Goal: Transaction & Acquisition: Purchase product/service

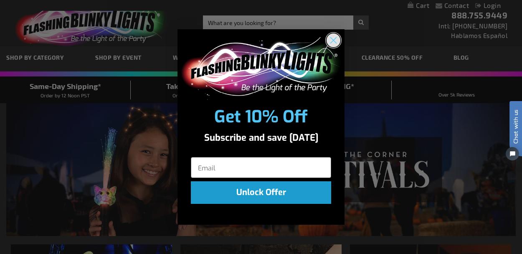
drag, startPoint x: 339, startPoint y: 37, endPoint x: 333, endPoint y: 36, distance: 5.6
click at [339, 37] on circle "Close dialog" at bounding box center [334, 40] width 14 height 14
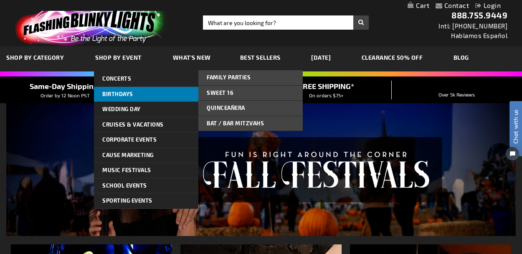
click at [128, 89] on link "Birthdays" at bounding box center [146, 94] width 104 height 15
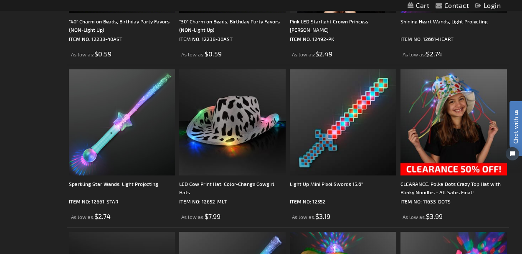
scroll to position [2266, 0]
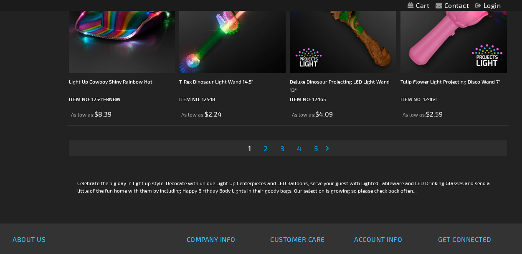
scroll to position [2542, 0]
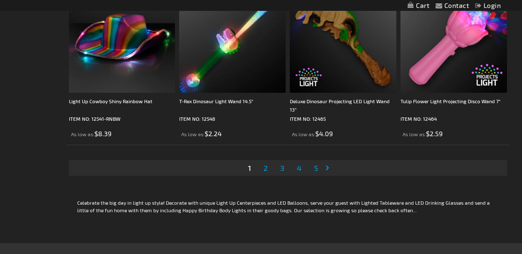
click at [328, 169] on link "Page Next" at bounding box center [329, 168] width 8 height 13
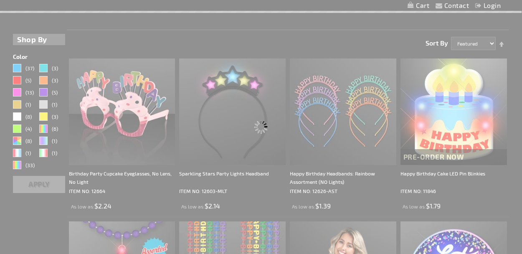
scroll to position [0, 0]
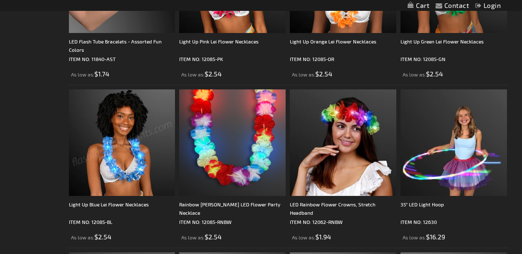
scroll to position [1160, 0]
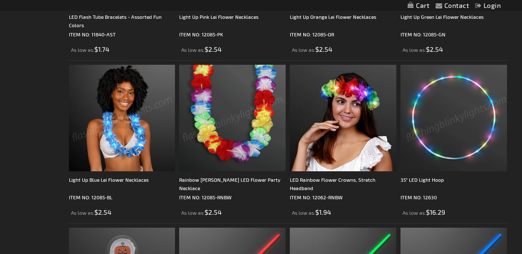
click at [236, 87] on img at bounding box center [232, 118] width 107 height 107
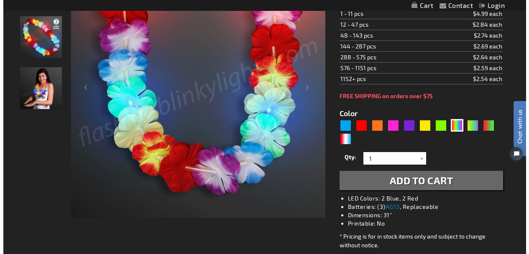
scroll to position [160, 0]
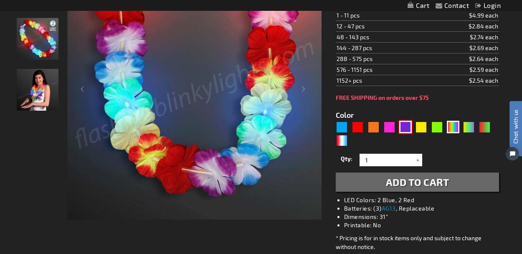
click at [406, 127] on div "Purple" at bounding box center [405, 127] width 13 height 13
type input "5640"
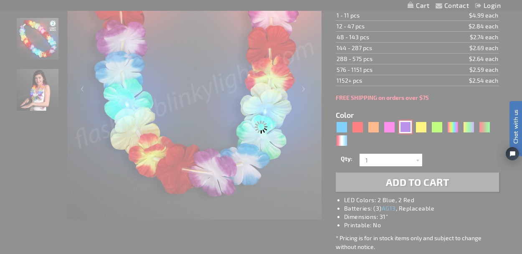
type input "12085-PR"
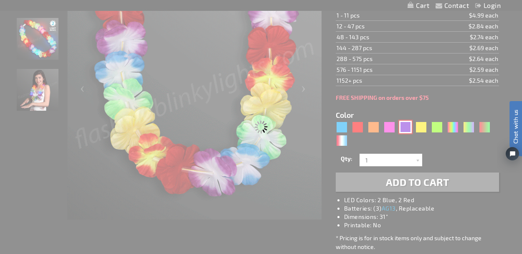
type input "Customize - Light Up Purple Lei Flower Necklaces - ITEM NO: 12085-PR"
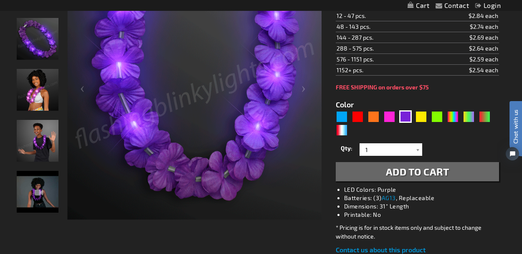
click at [401, 173] on span "Add to Cart" at bounding box center [418, 171] width 64 height 12
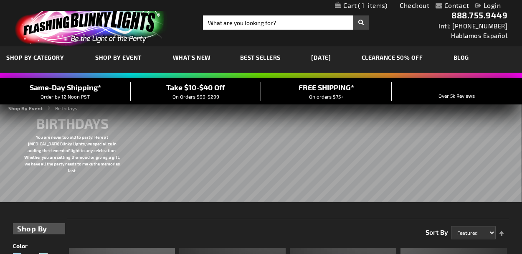
click at [401, 56] on link "CLEARANCE 50% OFF" at bounding box center [393, 57] width 74 height 28
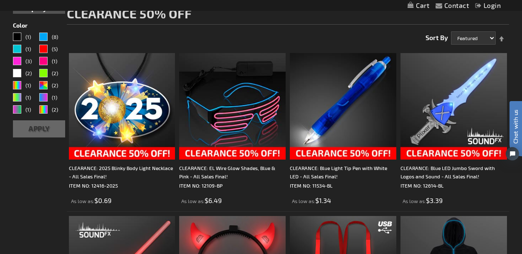
scroll to position [124, 0]
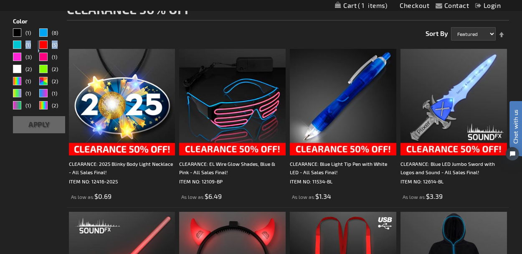
drag, startPoint x: 522, startPoint y: 41, endPoint x: 515, endPoint y: 41, distance: 6.7
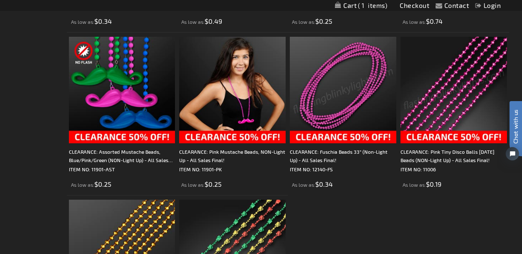
scroll to position [2086, 0]
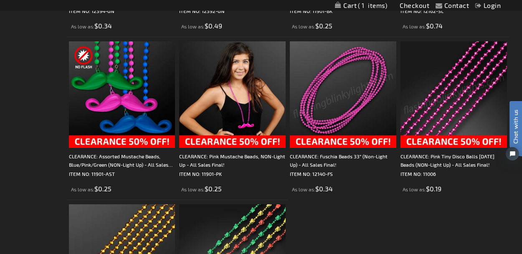
click at [474, 92] on img at bounding box center [454, 94] width 107 height 107
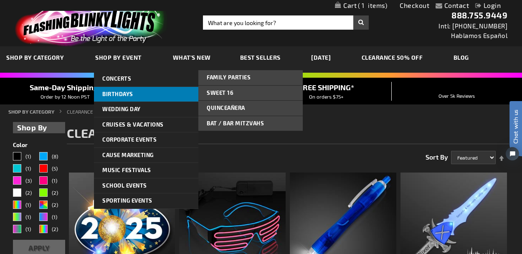
click at [159, 94] on link "Birthdays" at bounding box center [146, 94] width 104 height 15
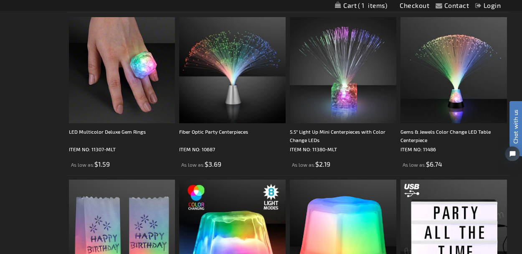
scroll to position [1544, 0]
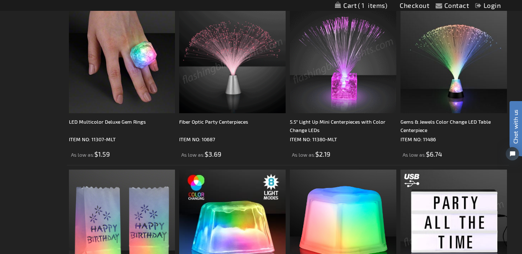
click at [249, 54] on img at bounding box center [232, 60] width 107 height 107
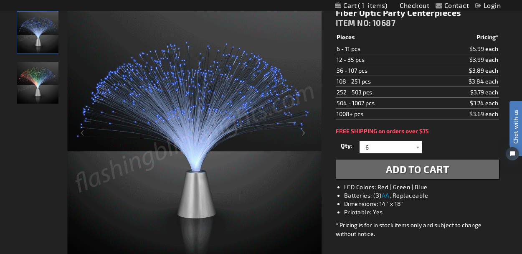
scroll to position [118, 0]
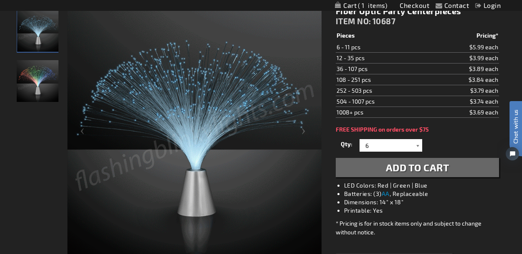
click at [420, 147] on div at bounding box center [418, 145] width 8 height 13
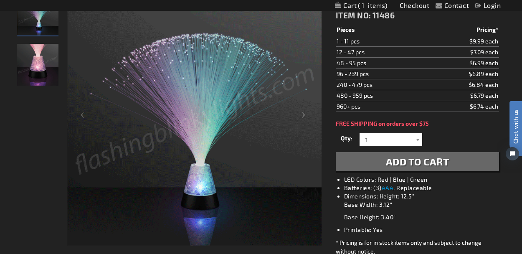
scroll to position [138, 0]
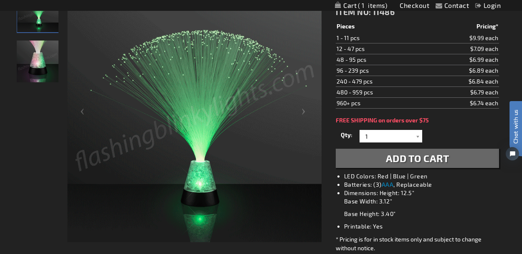
drag, startPoint x: 491, startPoint y: 43, endPoint x: 24, endPoint y: 33, distance: 467.2
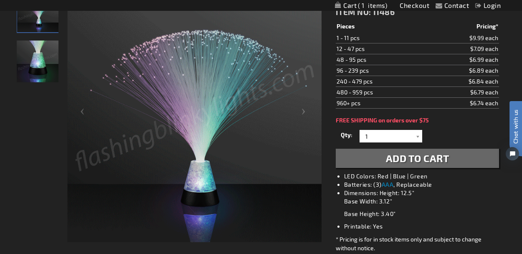
click at [443, 158] on span "Add to Cart" at bounding box center [418, 158] width 64 height 12
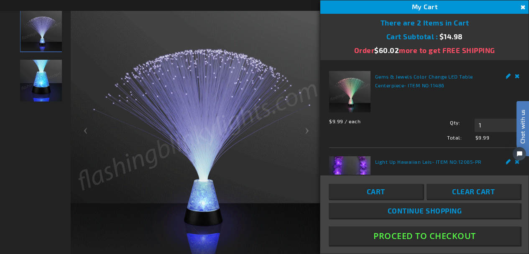
click at [520, 7] on button "Close" at bounding box center [521, 7] width 9 height 9
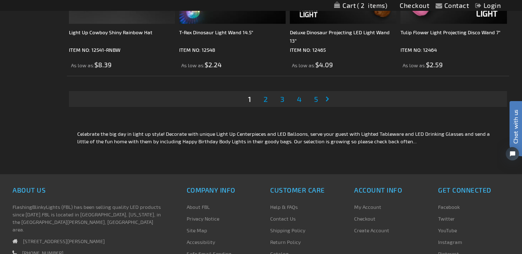
scroll to position [2616, 0]
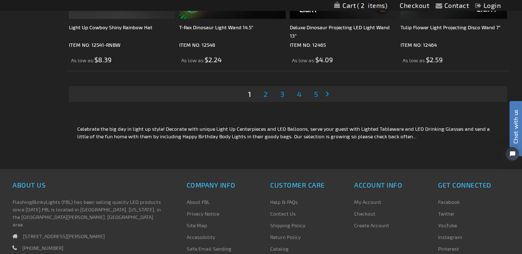
click at [282, 94] on span "3" at bounding box center [282, 93] width 4 height 9
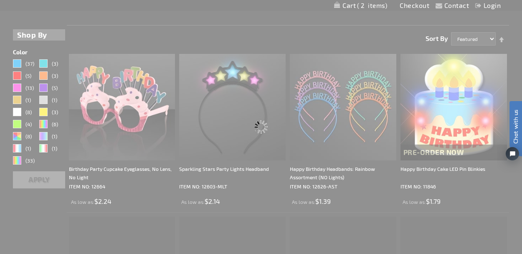
scroll to position [0, 0]
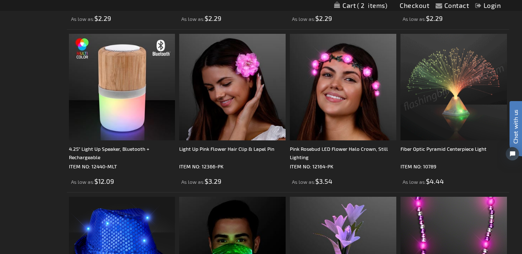
scroll to position [870, 0]
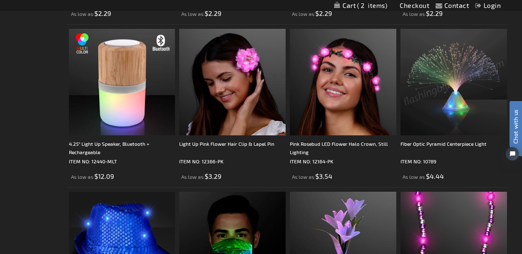
click at [449, 69] on img at bounding box center [454, 82] width 107 height 107
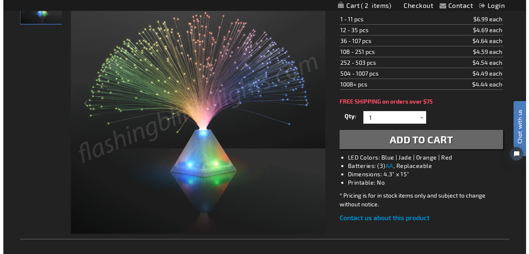
scroll to position [145, 0]
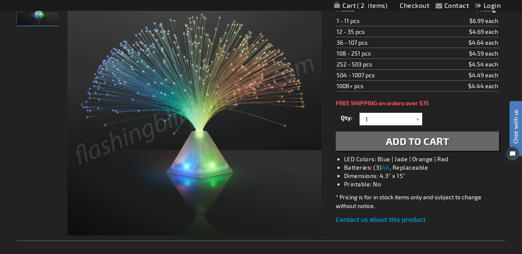
click at [447, 142] on span "Add to Cart" at bounding box center [418, 141] width 64 height 12
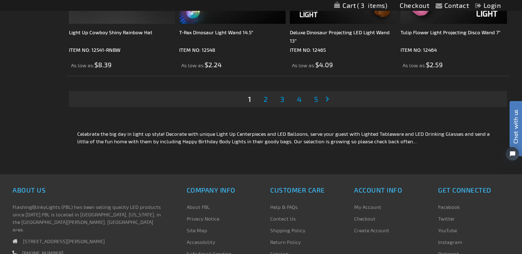
scroll to position [2606, 0]
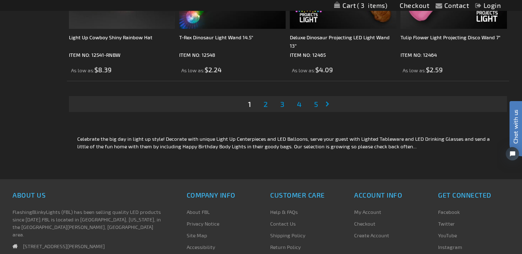
click at [300, 106] on span "4" at bounding box center [299, 103] width 5 height 9
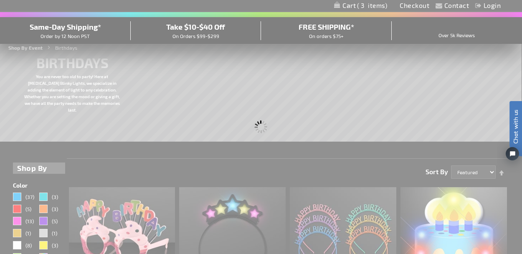
scroll to position [0, 0]
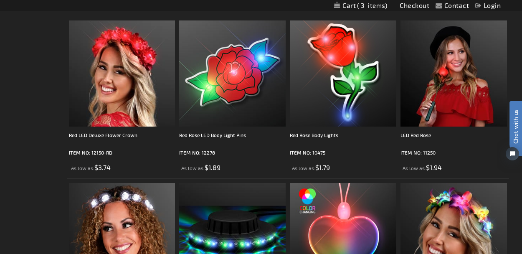
scroll to position [2311, 0]
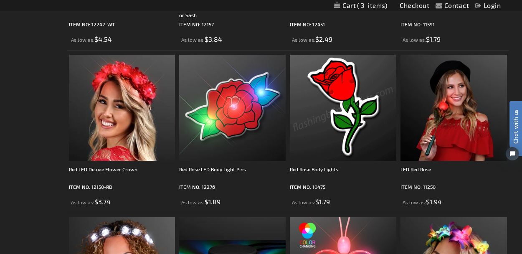
click at [351, 122] on img at bounding box center [343, 108] width 107 height 107
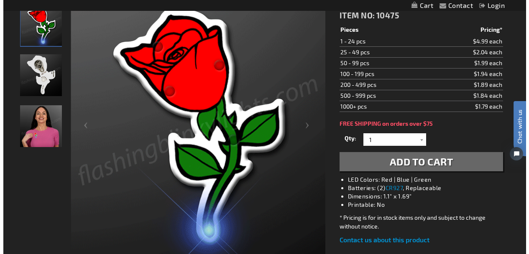
scroll to position [145, 0]
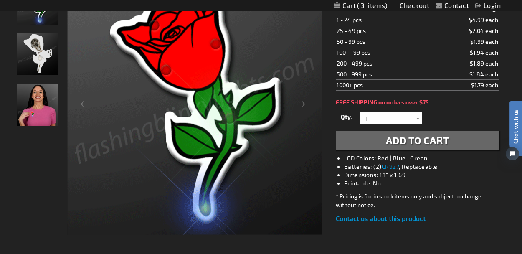
click at [456, 144] on button "Add to Cart" at bounding box center [417, 140] width 163 height 19
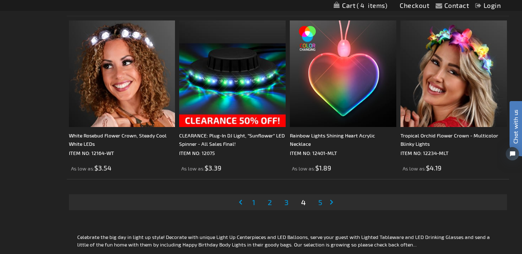
scroll to position [2522, 0]
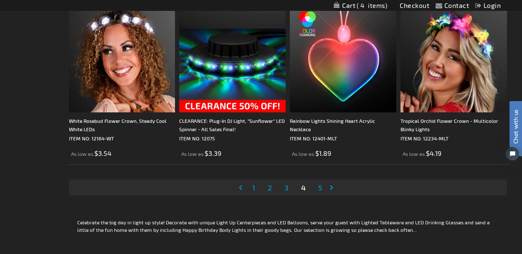
click at [322, 189] on span "5" at bounding box center [320, 187] width 4 height 9
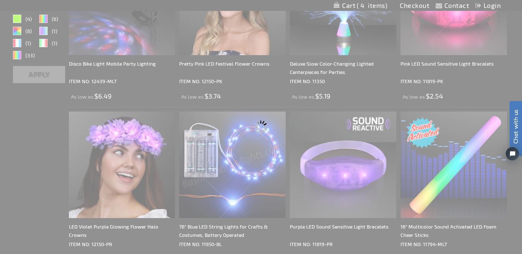
scroll to position [0, 0]
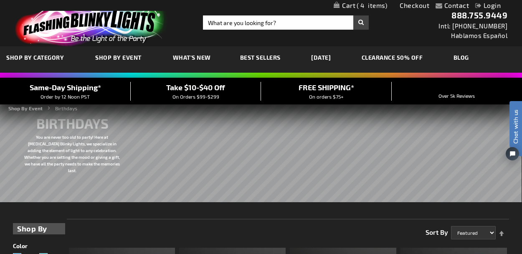
click at [350, 4] on link "My Cart 4 4 items" at bounding box center [360, 6] width 53 height 8
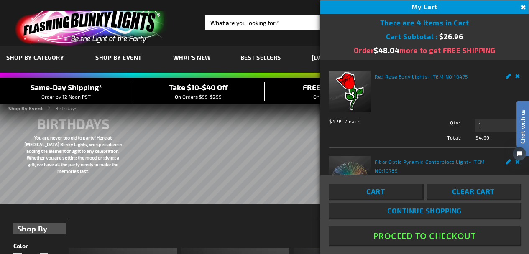
click at [496, 108] on div "Red Rose Body Lights - ITEM NO: 10475 $4.99 / each Total: $4.99 Qty 1 Update Ed…" at bounding box center [424, 106] width 191 height 70
drag, startPoint x: 522, startPoint y: 94, endPoint x: 521, endPoint y: 99, distance: 4.6
click html "Chat with us"
drag, startPoint x: 525, startPoint y: 186, endPoint x: 504, endPoint y: 176, distance: 23.0
click html "Chat with us"
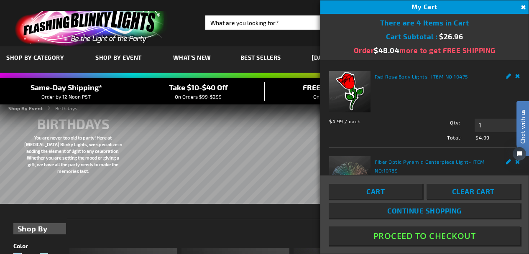
click at [402, 189] on link "Cart" at bounding box center [375, 191] width 94 height 15
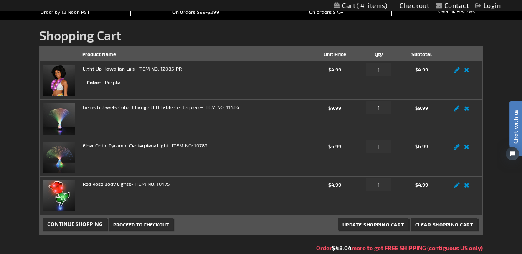
scroll to position [86, 0]
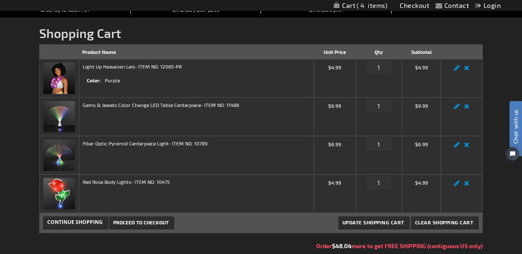
drag, startPoint x: 25, startPoint y: 33, endPoint x: 10, endPoint y: 72, distance: 42.4
click at [468, 109] on link "Remove item" at bounding box center [467, 109] width 10 height 0
click at [465, 109] on link "Remove item" at bounding box center [467, 109] width 10 height 0
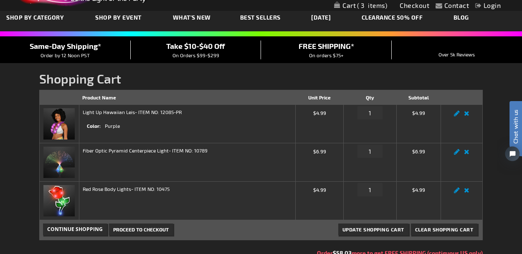
scroll to position [41, 0]
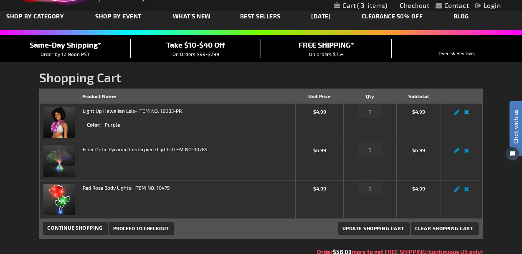
click at [468, 114] on link "Remove item" at bounding box center [467, 114] width 10 height 0
